Goal: Check status

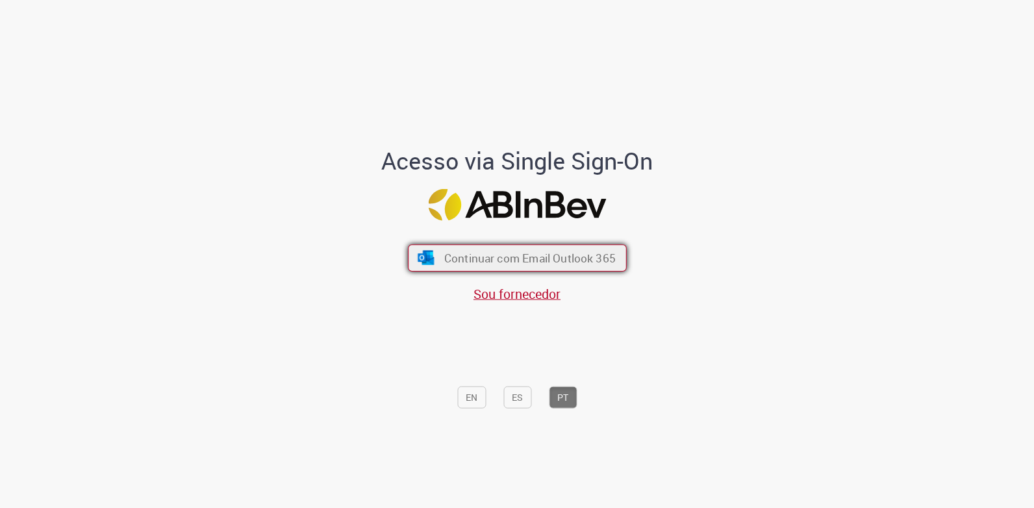
click at [447, 254] on span "Continuar com Email Outlook 365" at bounding box center [529, 257] width 171 height 15
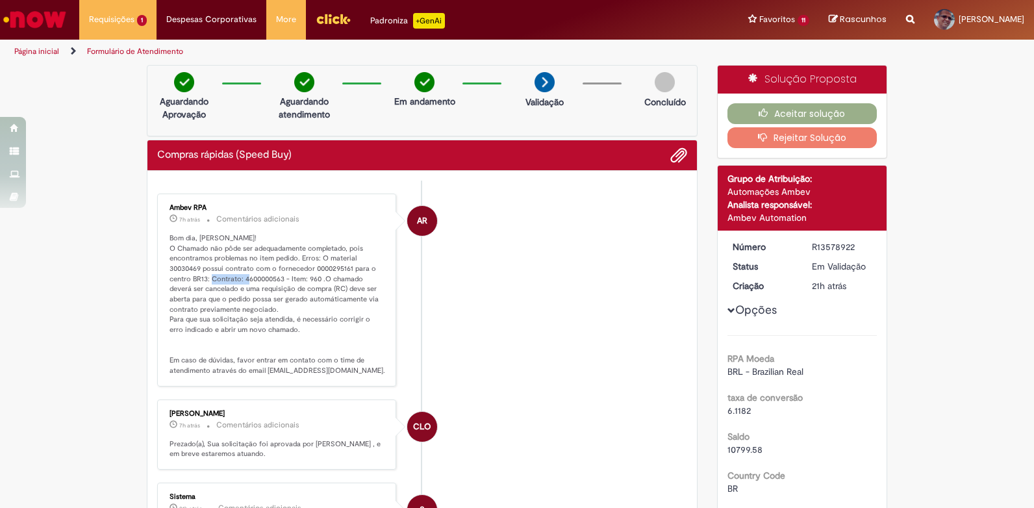
drag, startPoint x: 278, startPoint y: 283, endPoint x: 236, endPoint y: 277, distance: 41.9
click at [236, 277] on p "Bom dia, [PERSON_NAME]! O Chamado não pôde ser adequadamente completado, pois e…" at bounding box center [278, 304] width 216 height 143
copy p "4600000563"
click at [266, 297] on p "Bom dia, [PERSON_NAME]! O Chamado não pôde ser adequadamente completado, pois e…" at bounding box center [278, 304] width 216 height 143
drag, startPoint x: 238, startPoint y: 280, endPoint x: 279, endPoint y: 279, distance: 41.6
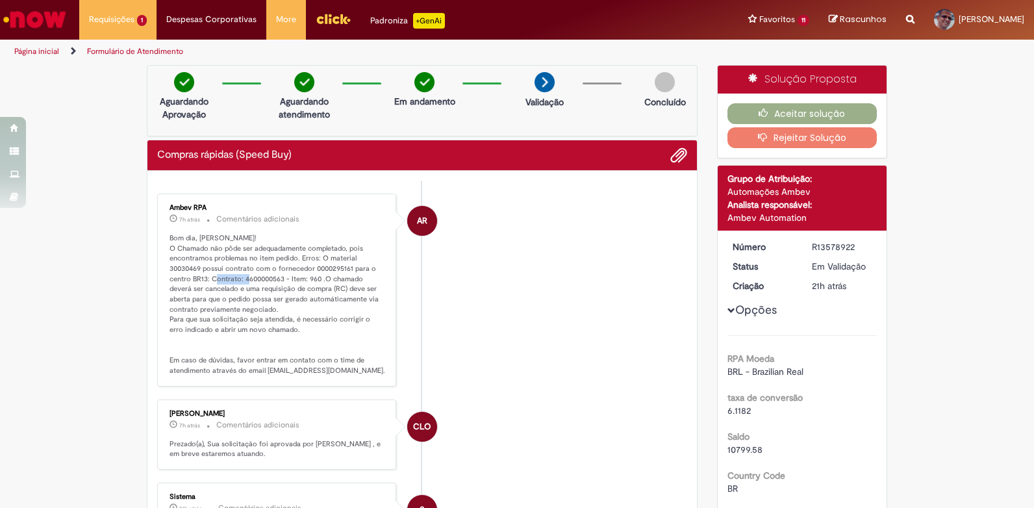
click at [279, 279] on p "Bom dia, [PERSON_NAME]! O Chamado não pôde ser adequadamente completado, pois e…" at bounding box center [278, 304] width 216 height 143
copy p "4600000563"
click at [195, 270] on p "Bom dia, [PERSON_NAME]! O Chamado não pôde ser adequadamente completado, pois e…" at bounding box center [278, 304] width 216 height 143
drag, startPoint x: 171, startPoint y: 268, endPoint x: 197, endPoint y: 268, distance: 26.6
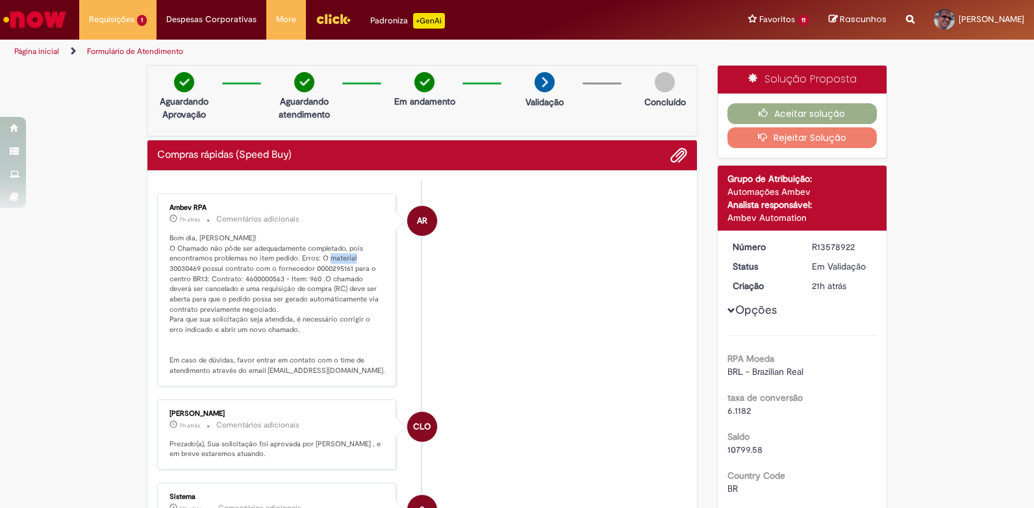
click at [197, 268] on p "Bom dia, [PERSON_NAME]! O Chamado não pôde ser adequadamente completado, pois e…" at bounding box center [278, 304] width 216 height 143
copy p "30030469"
